Goal: Task Accomplishment & Management: Use online tool/utility

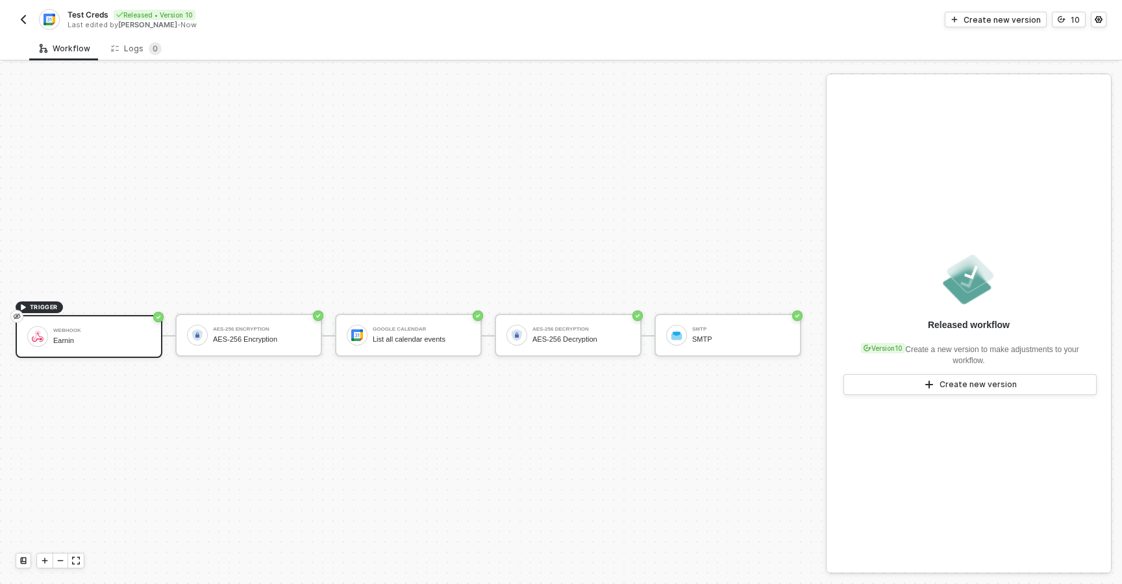
click at [14, 19] on div "Test Creds Released • Version 10 Last edited by [PERSON_NAME] - Now Create new …" at bounding box center [561, 18] width 1122 height 36
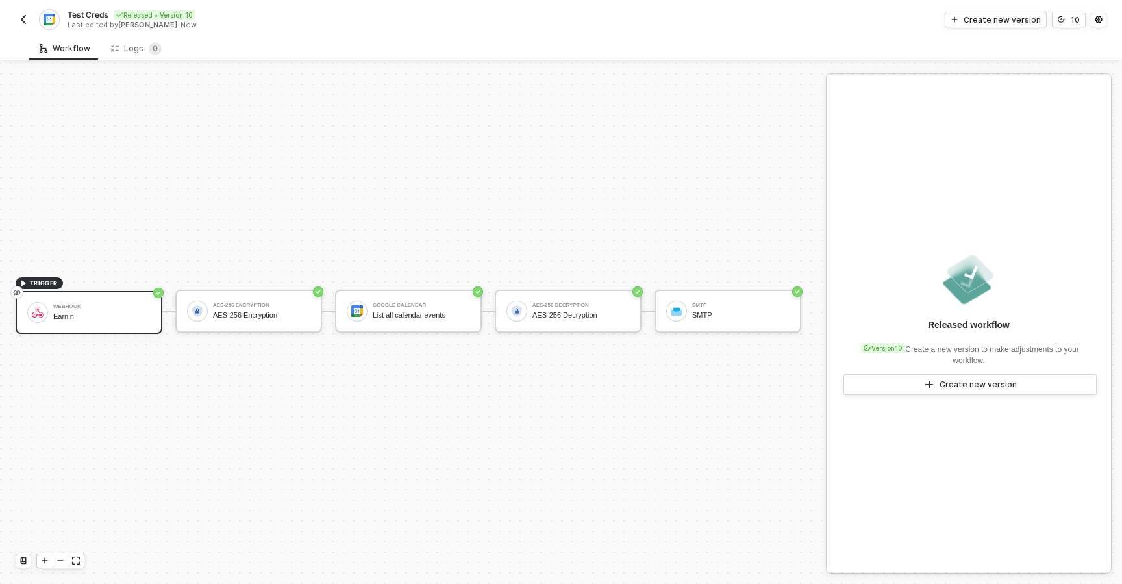
click at [22, 20] on img "button" at bounding box center [23, 19] width 10 height 10
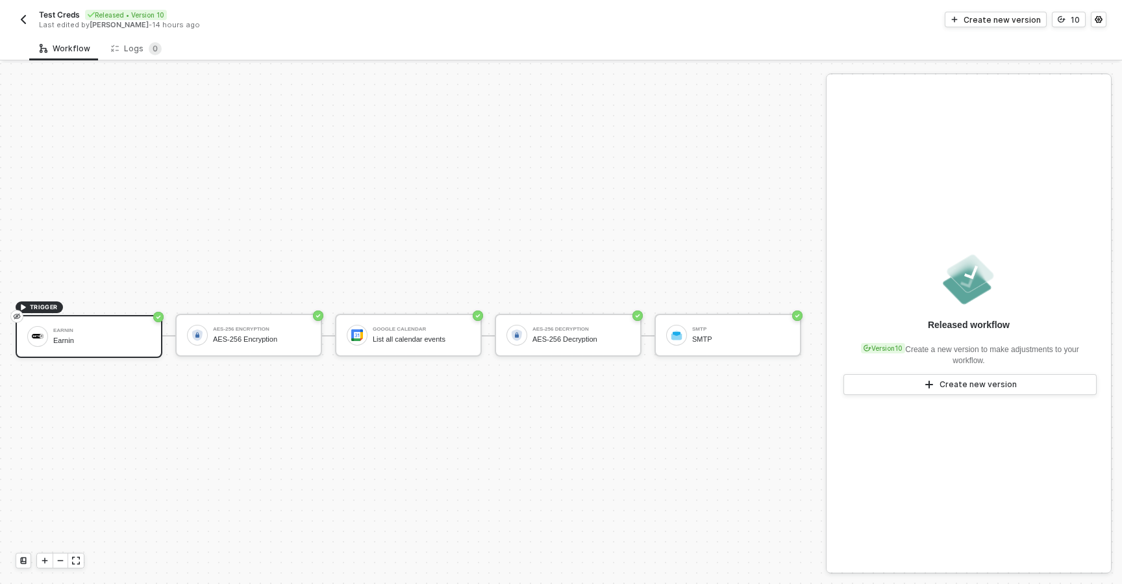
scroll to position [24, 0]
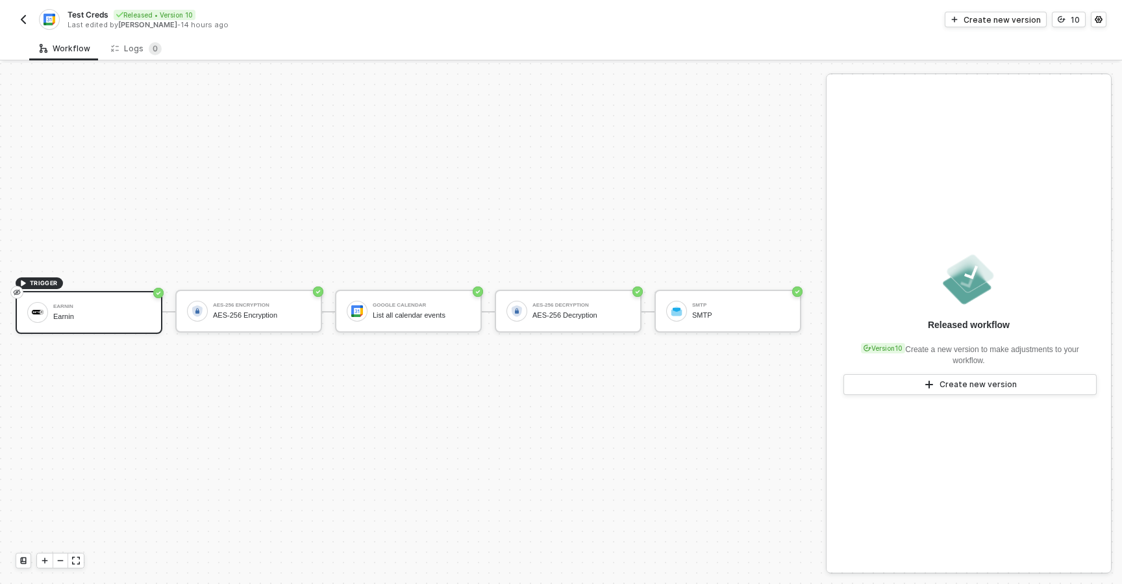
click at [23, 16] on img "button" at bounding box center [23, 19] width 10 height 10
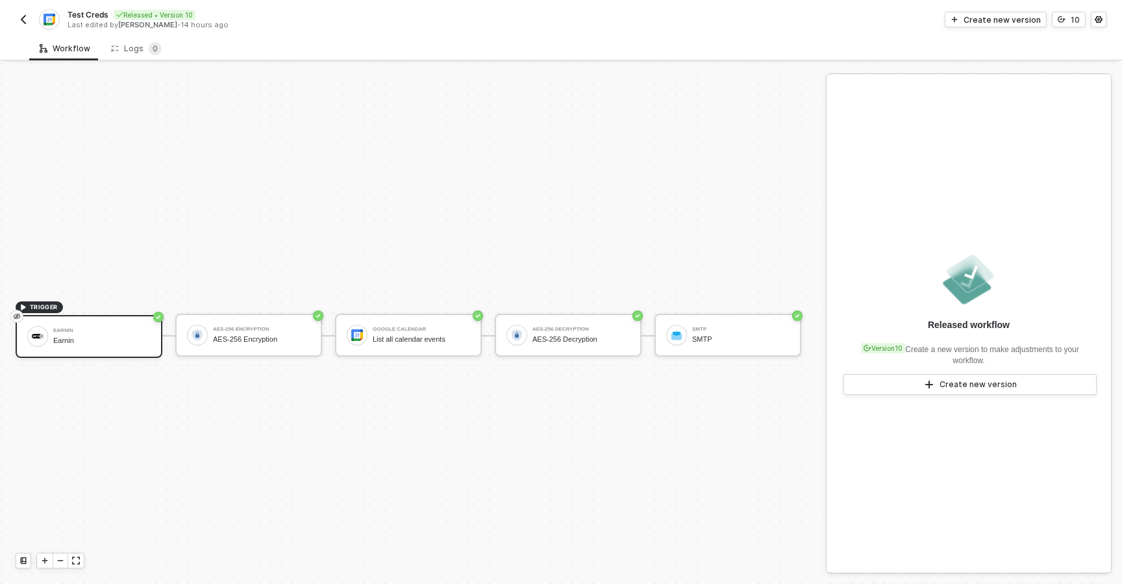
scroll to position [24, 0]
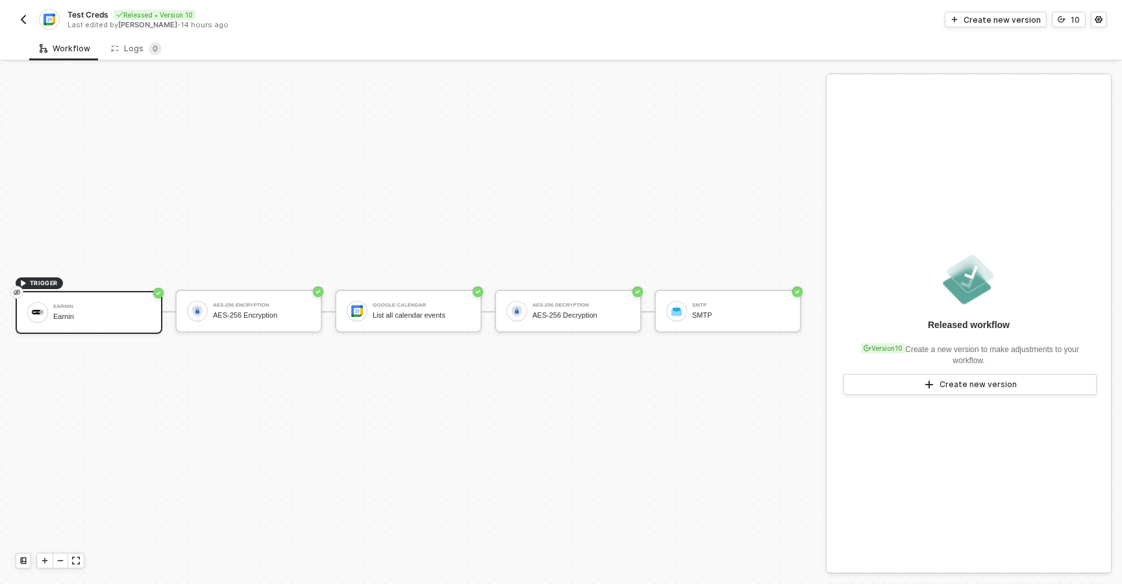
click at [987, 11] on div "Test Creds Released • Version 10 Last edited by [PERSON_NAME] - 14 hours ago Cr…" at bounding box center [561, 18] width 1090 height 36
click at [989, 26] on button "Create new version" at bounding box center [995, 20] width 102 height 16
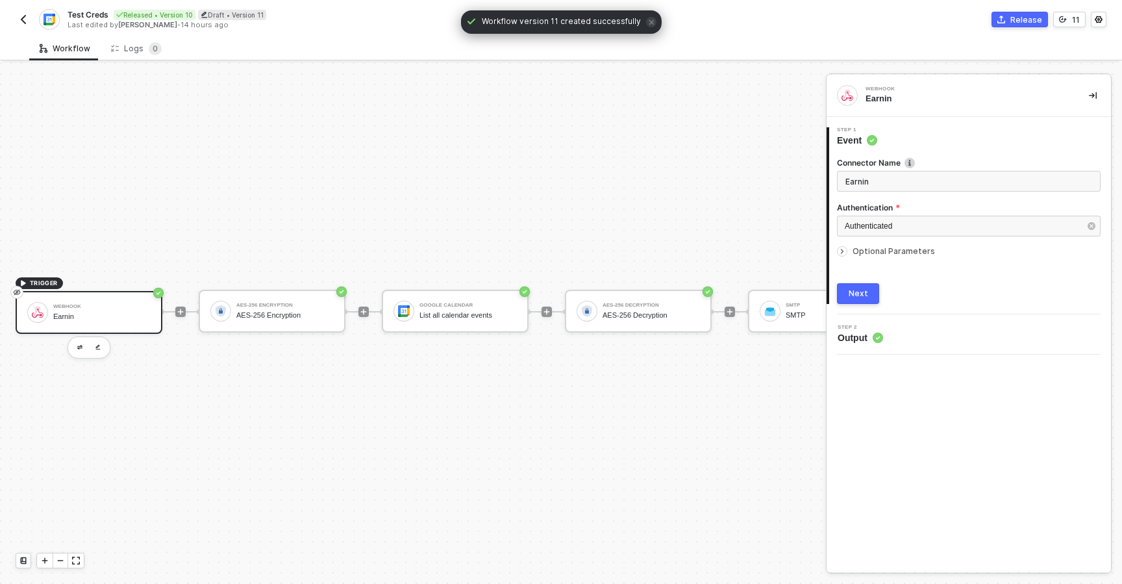
click at [706, 224] on div "TRIGGER Webhook Earnin AES-256 Encryption AES-256 Encryption Google Calendar Li…" at bounding box center [459, 311] width 918 height 545
click at [728, 308] on icon "icon-play" at bounding box center [730, 312] width 8 height 8
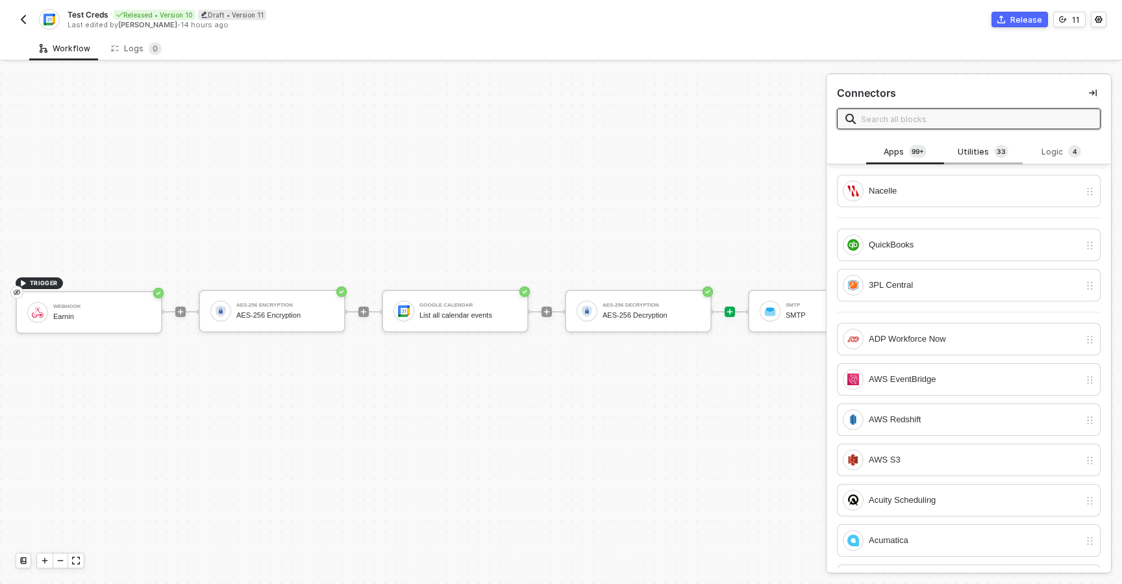
click at [1001, 151] on span "3" at bounding box center [1003, 151] width 5 height 10
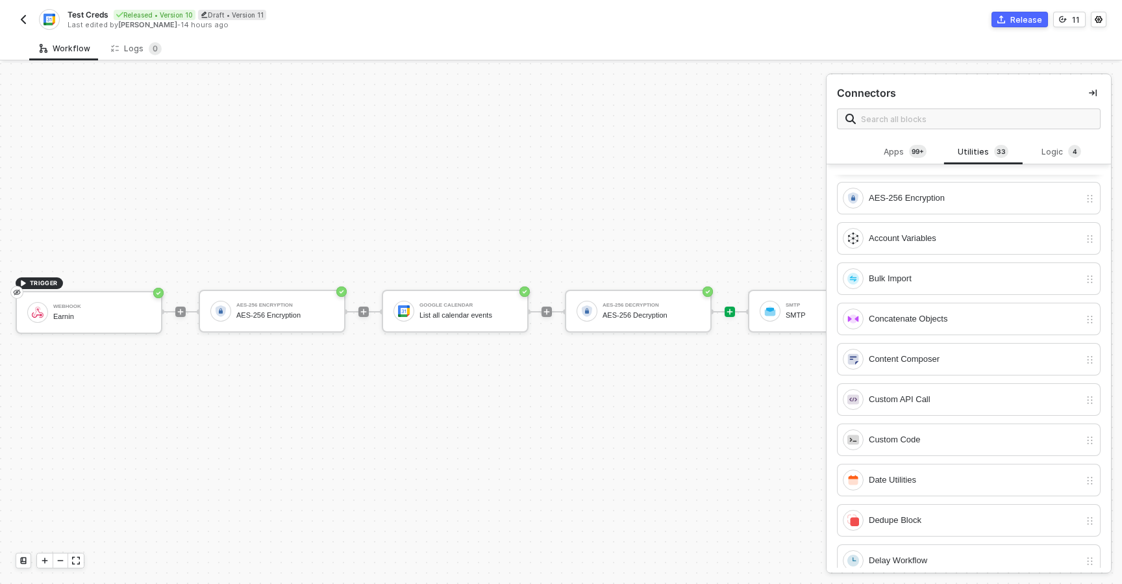
scroll to position [42, 0]
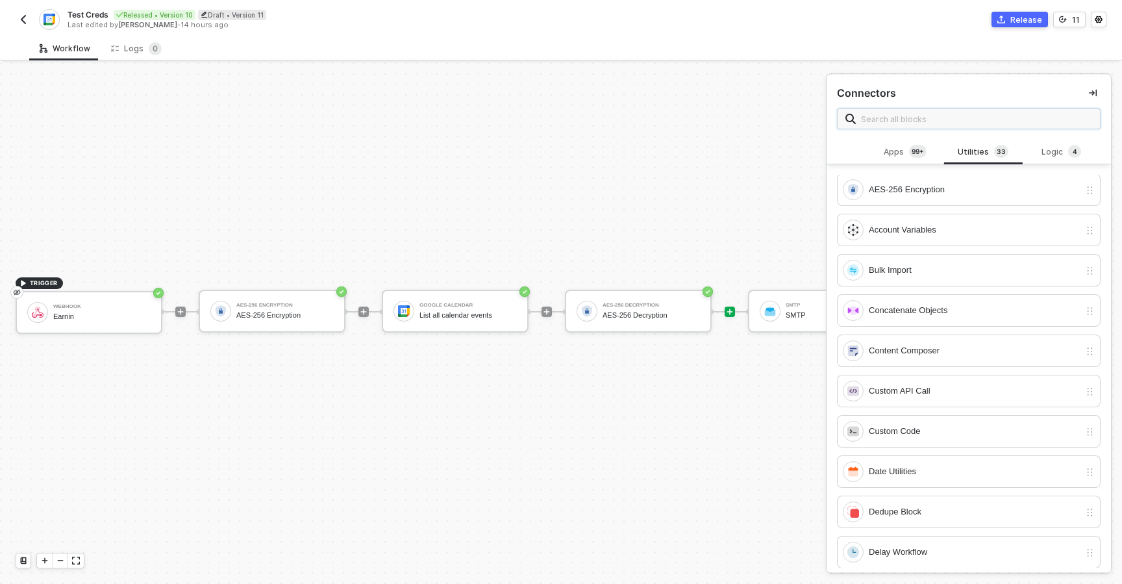
click at [935, 112] on input "text" at bounding box center [976, 119] width 231 height 14
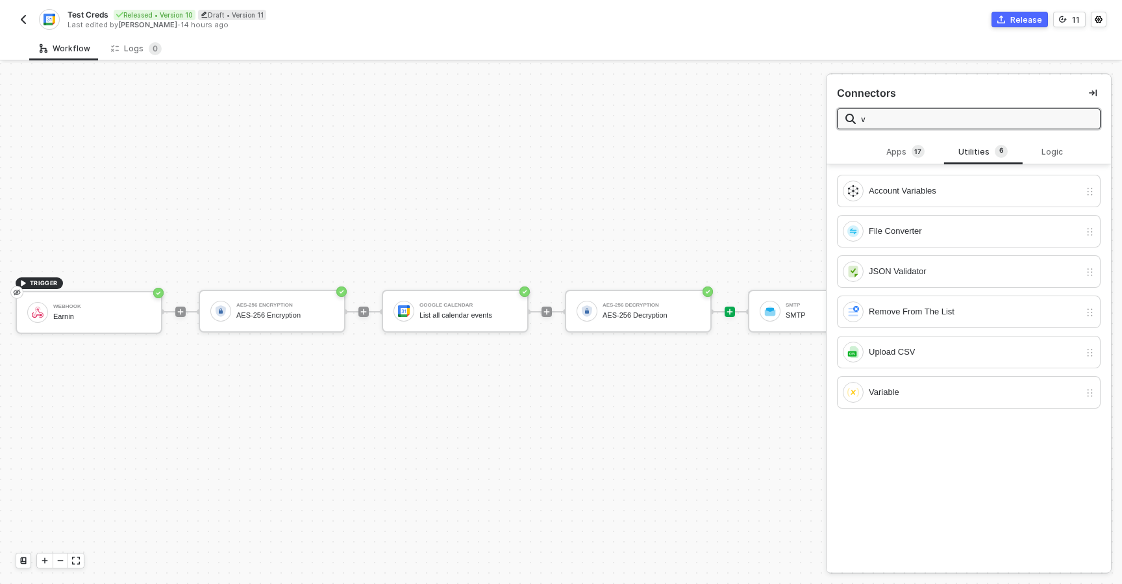
scroll to position [0, 0]
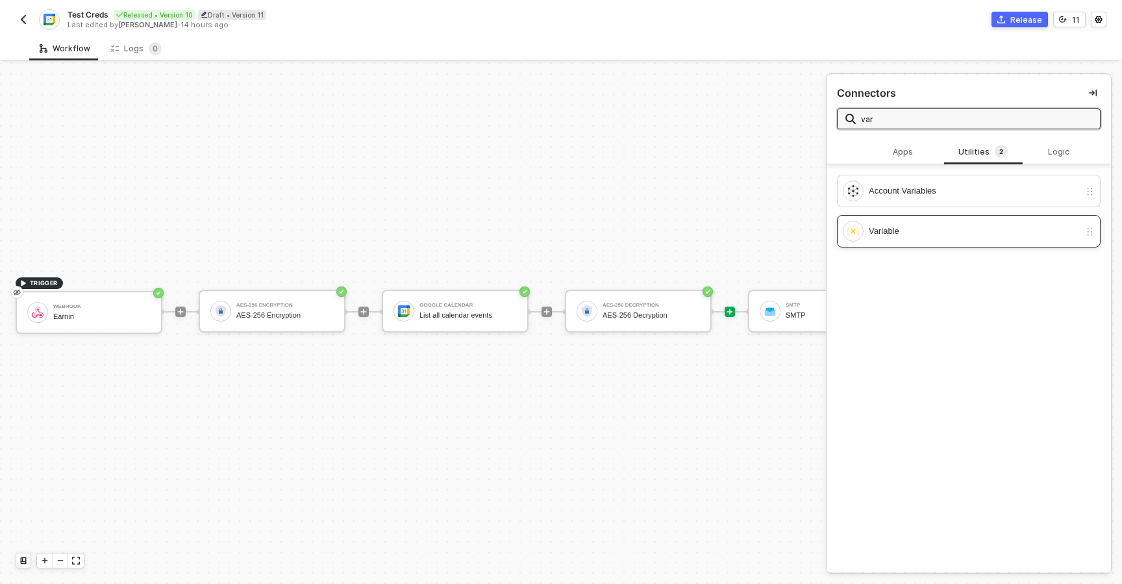
type input "var"
click at [908, 228] on div "Variable" at bounding box center [973, 231] width 211 height 14
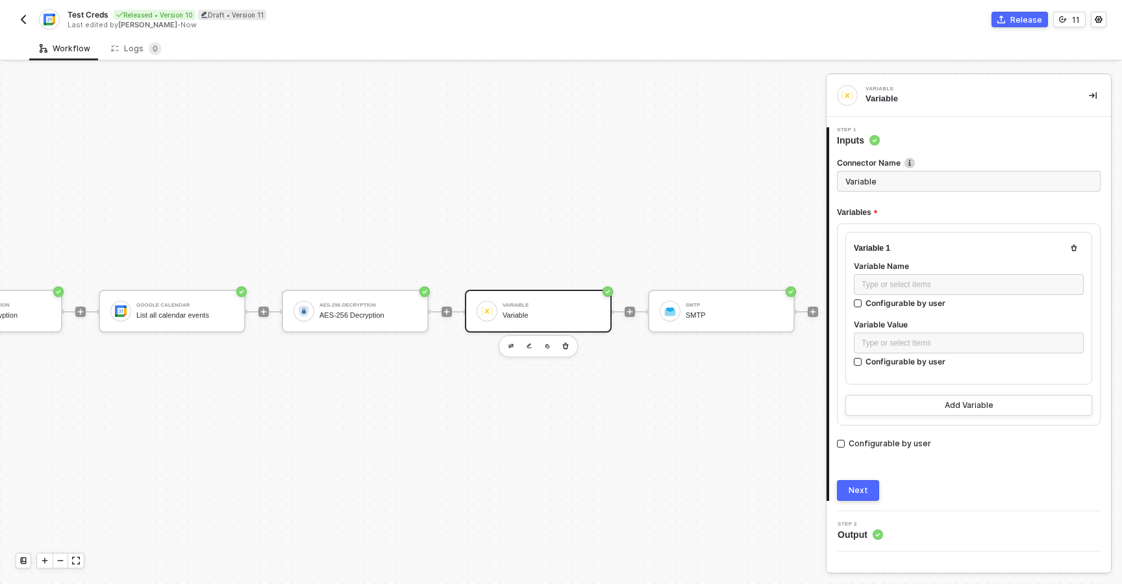
scroll to position [24, 285]
click at [889, 288] on div "Type or select items ﻿" at bounding box center [968, 284] width 214 height 12
click at [862, 305] on input "Configurable by user" at bounding box center [858, 303] width 9 height 9
click at [859, 303] on input "Configurable by user" at bounding box center [858, 305] width 9 height 9
checkbox input "false"
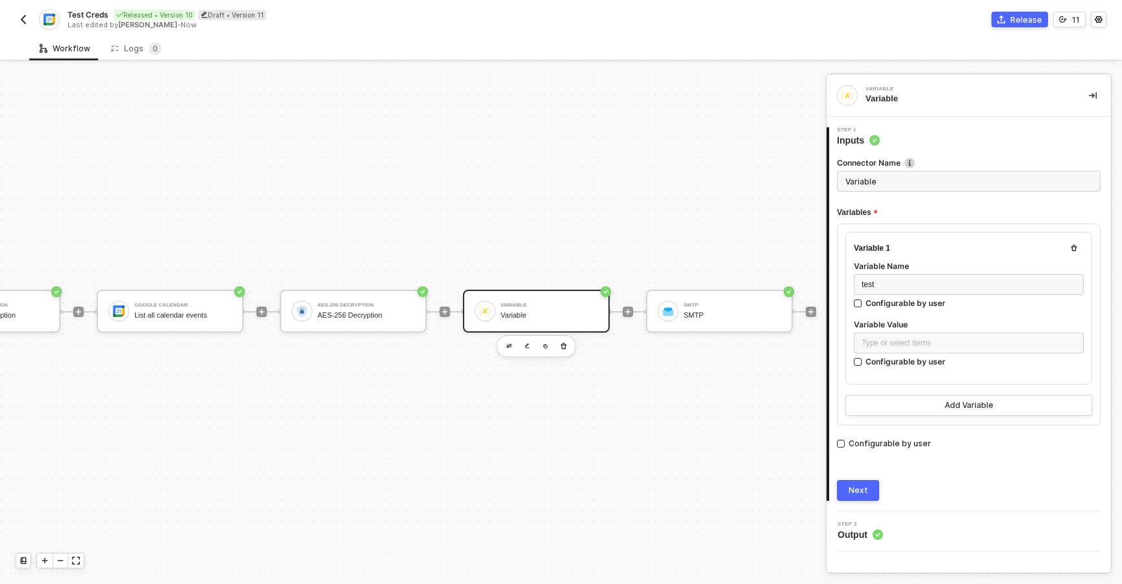
click at [857, 366] on div "Type or select items ﻿ Configurable by user" at bounding box center [969, 352] width 230 height 40
click at [857, 363] on input "Configurable by user" at bounding box center [858, 362] width 9 height 9
checkbox input "true"
click at [891, 289] on div "test" at bounding box center [968, 284] width 214 height 12
click at [852, 486] on div "Next" at bounding box center [857, 491] width 19 height 10
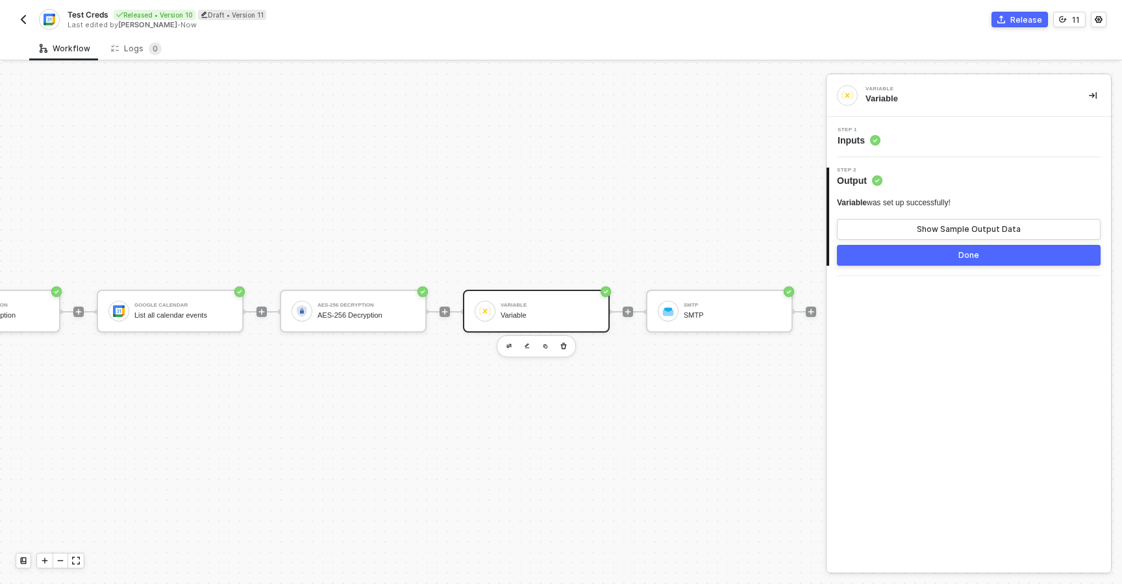
click at [959, 268] on div "2 Step 2 Output Variable was set up successfully! Show Sample Output Data Done" at bounding box center [968, 216] width 284 height 119
click at [955, 263] on button "Done" at bounding box center [969, 255] width 264 height 21
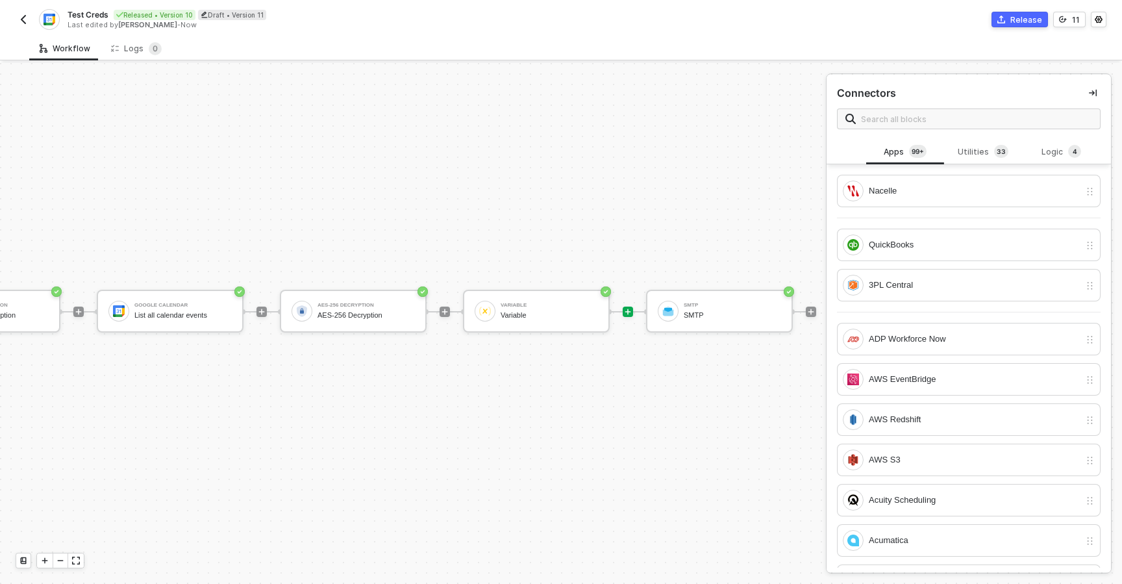
click at [1026, 25] on button "Release" at bounding box center [1019, 20] width 56 height 16
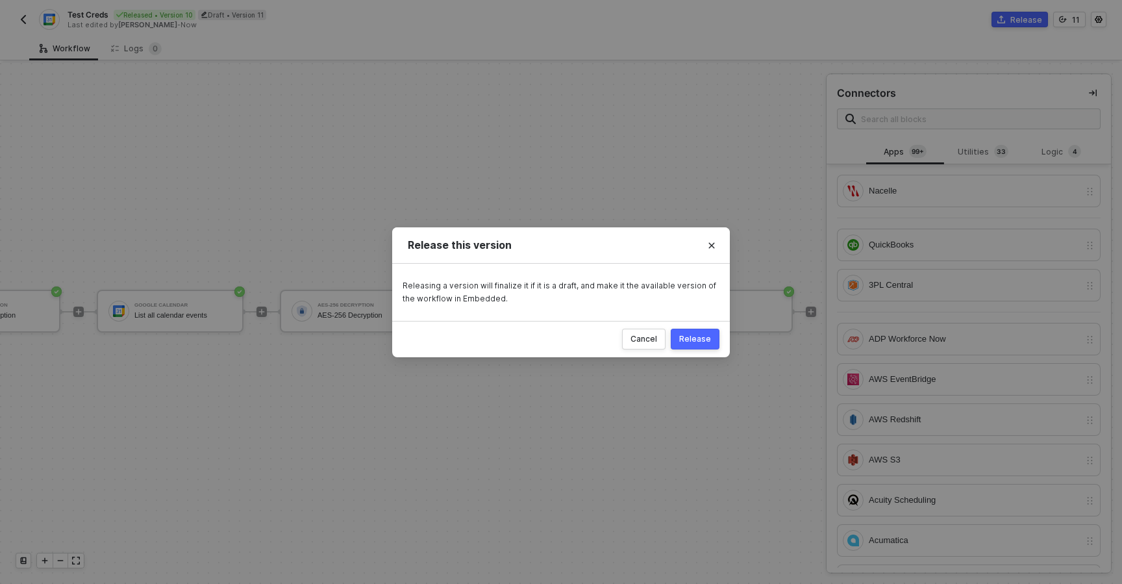
click at [688, 340] on div "Release" at bounding box center [695, 339] width 32 height 10
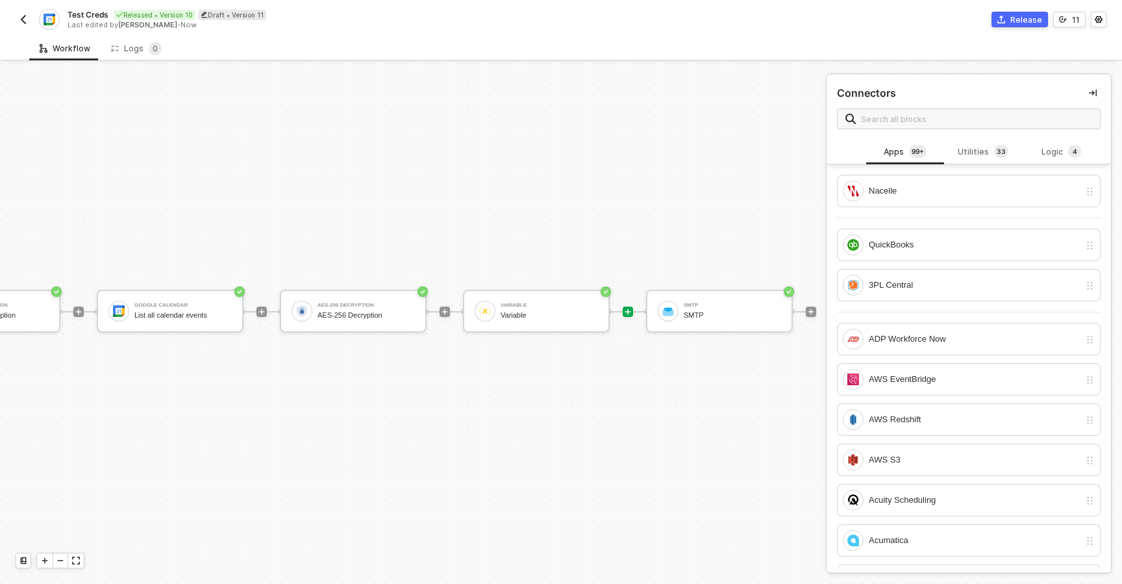
scroll to position [24, 142]
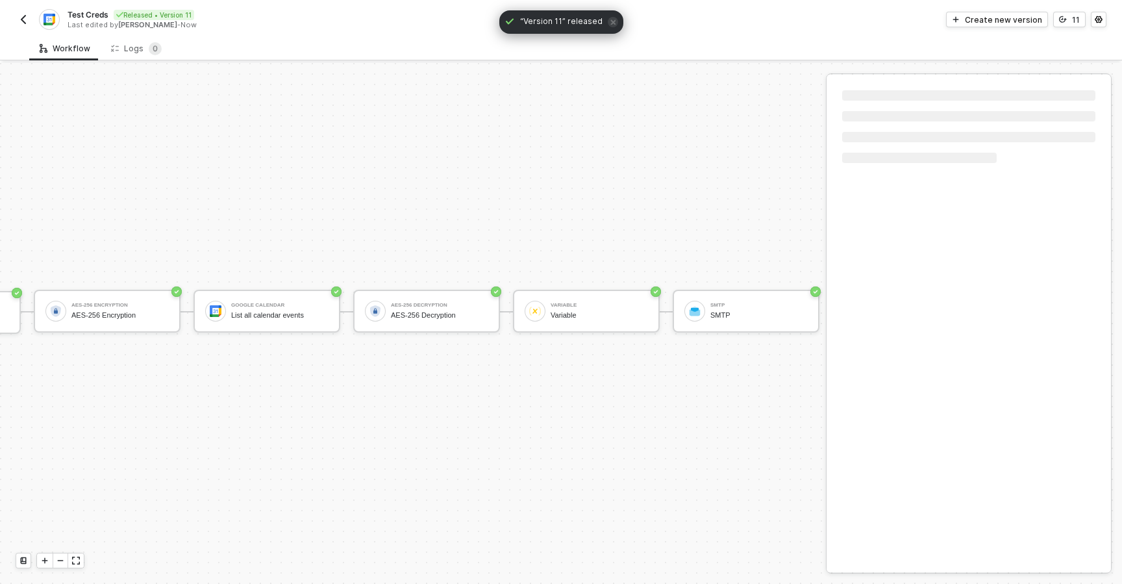
click at [19, 17] on img "button" at bounding box center [23, 19] width 10 height 10
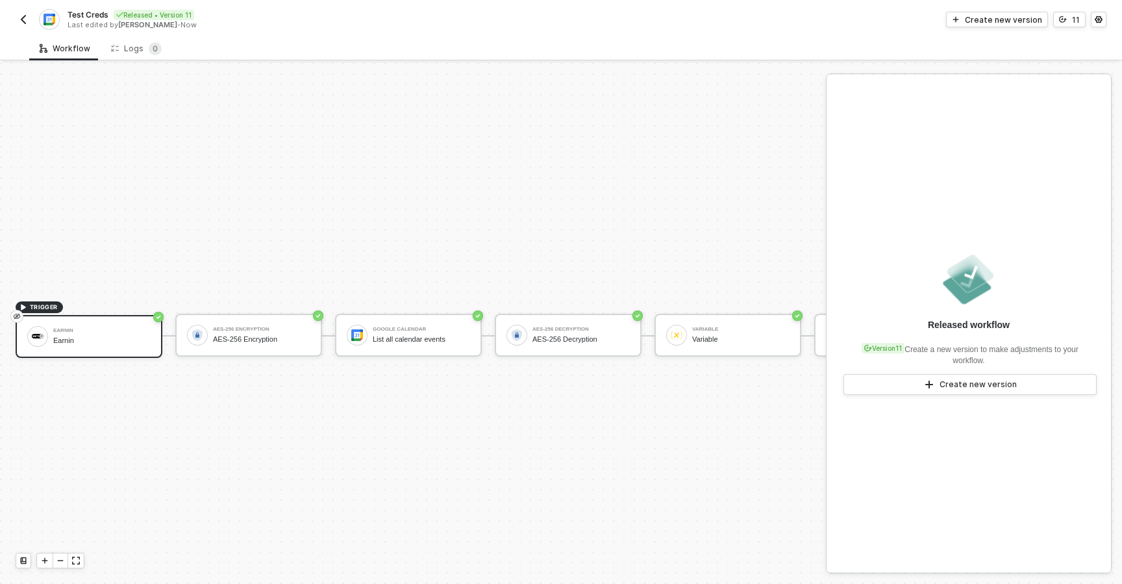
scroll to position [24, 0]
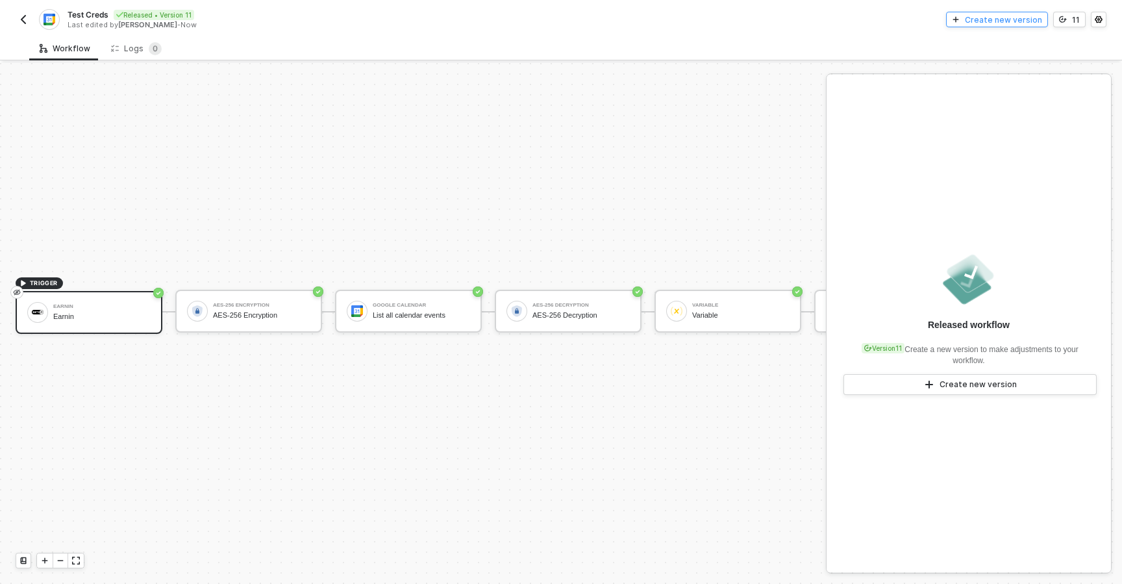
click at [990, 23] on div "Create new version" at bounding box center [1003, 19] width 77 height 11
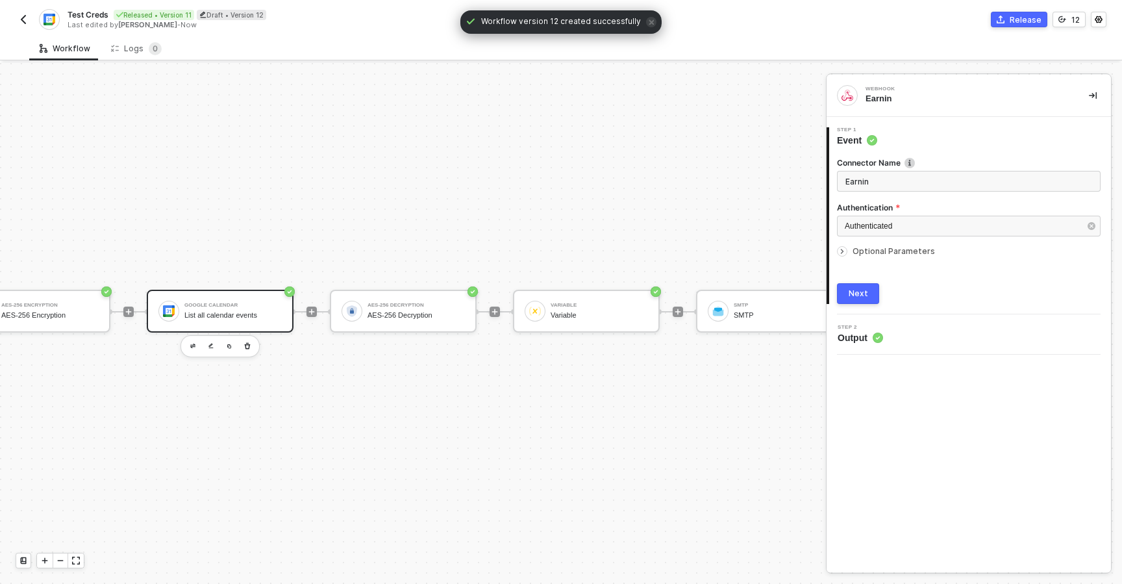
scroll to position [24, 300]
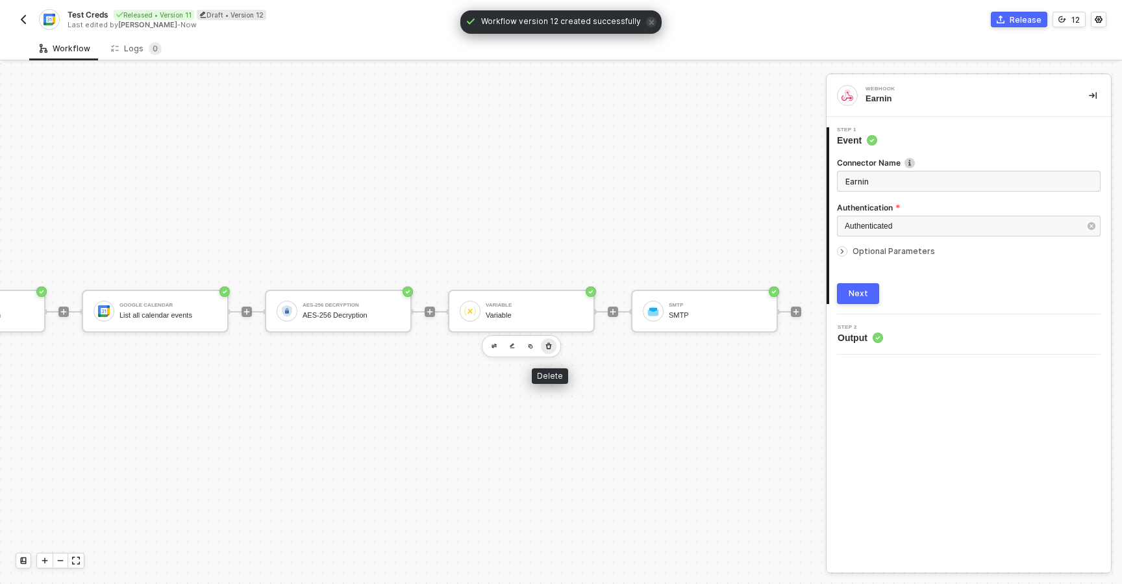
click at [552, 348] on icon "button" at bounding box center [549, 346] width 8 height 10
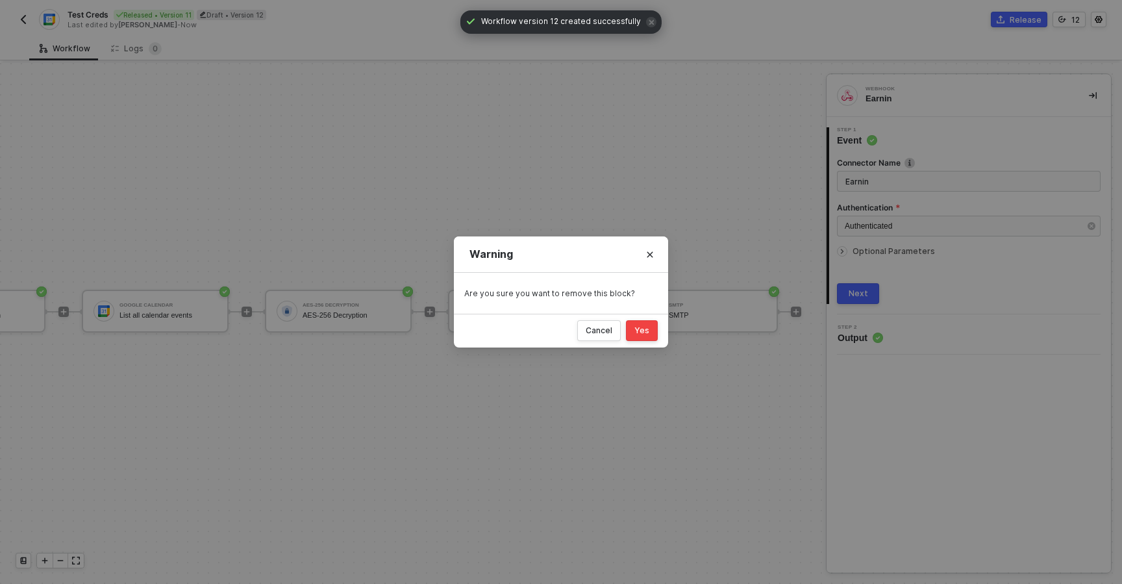
click at [631, 328] on button "Yes" at bounding box center [642, 330] width 32 height 21
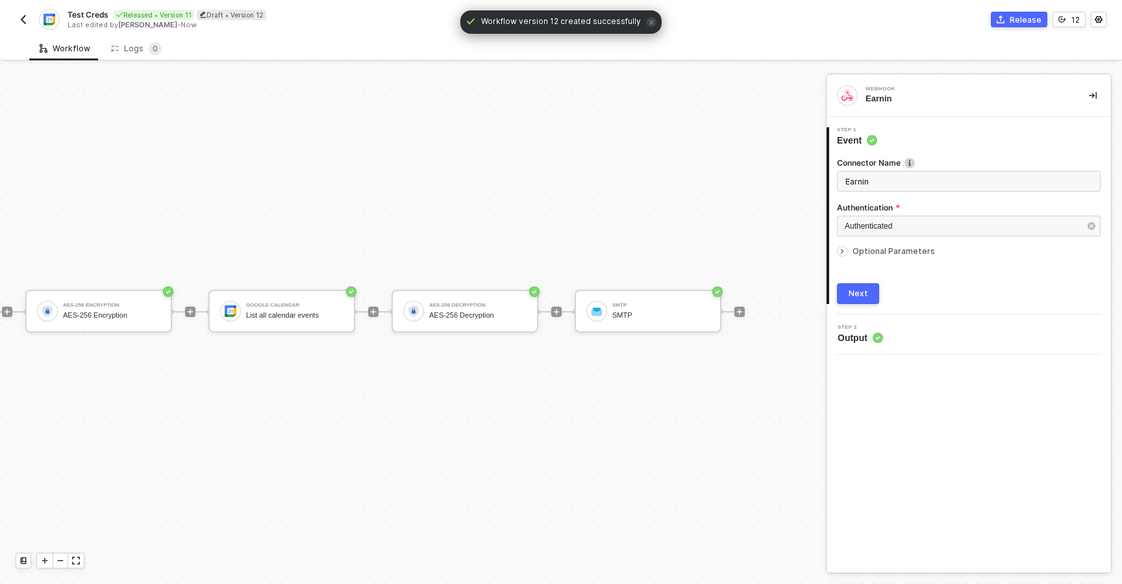
scroll to position [24, 173]
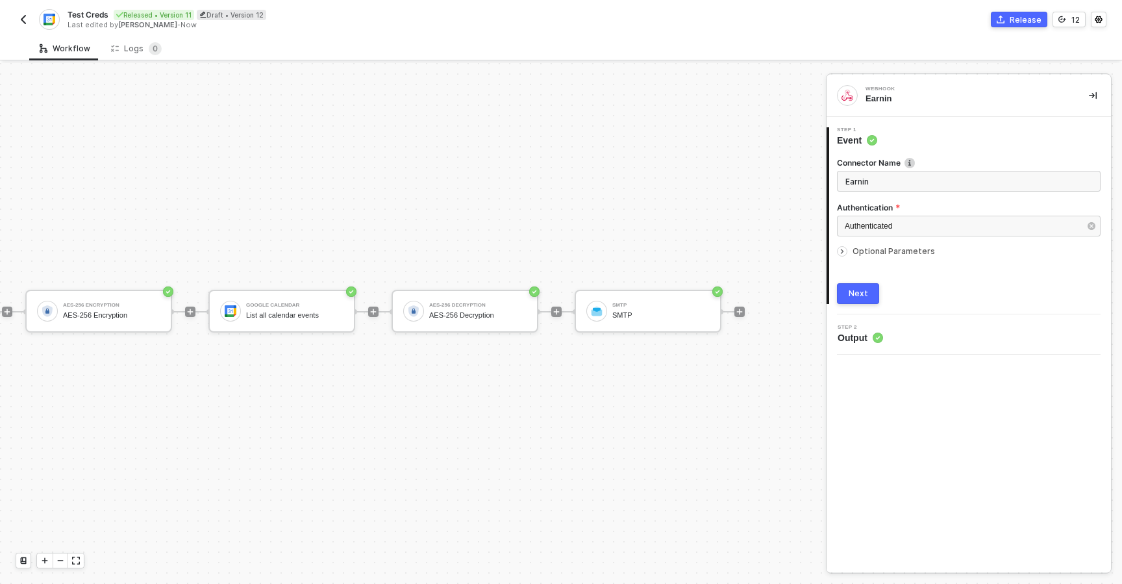
click at [34, 23] on div "Test Creds Released • Version 11 Draft • Version 12 Last edited by Alejandro Go…" at bounding box center [288, 19] width 545 height 21
click at [29, 22] on button "button" at bounding box center [24, 20] width 16 height 16
